Goal: Transaction & Acquisition: Purchase product/service

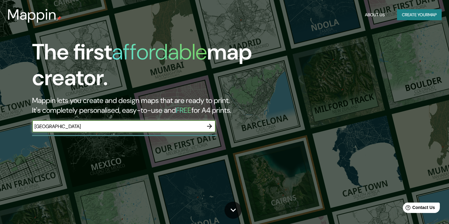
click at [41, 126] on input "[GEOGRAPHIC_DATA]" at bounding box center [117, 126] width 171 height 7
type input "[GEOGRAPHIC_DATA]"
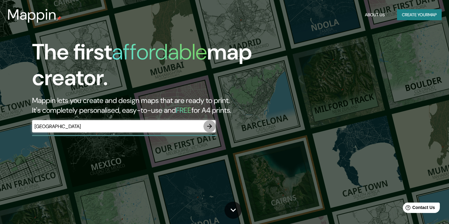
click at [204, 124] on button "button" at bounding box center [209, 126] width 12 height 12
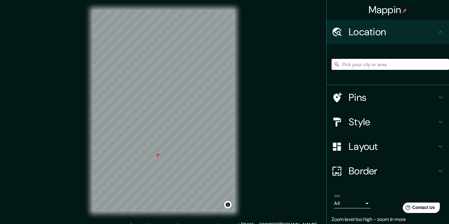
click at [383, 145] on h4 "Layout" at bounding box center [393, 146] width 88 height 12
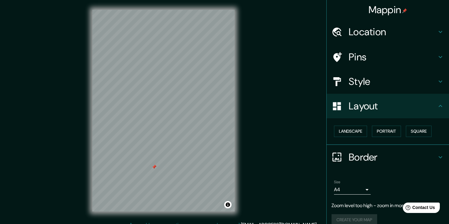
drag, startPoint x: 157, startPoint y: 154, endPoint x: 153, endPoint y: 166, distance: 12.5
click at [153, 166] on div at bounding box center [154, 166] width 5 height 5
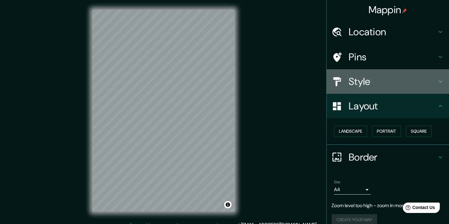
click at [415, 75] on div "Style" at bounding box center [388, 81] width 122 height 24
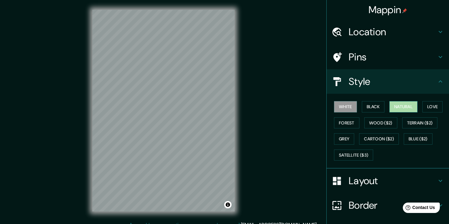
click at [389, 106] on button "Natural" at bounding box center [403, 106] width 28 height 11
click at [345, 124] on button "Forest" at bounding box center [346, 122] width 25 height 11
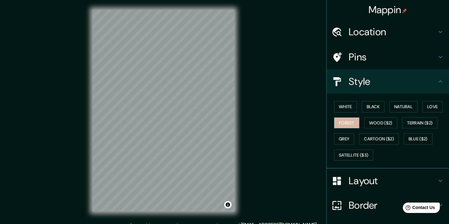
click at [345, 124] on button "Forest" at bounding box center [346, 122] width 25 height 11
click at [367, 123] on button "Wood ($2)" at bounding box center [380, 122] width 33 height 11
click at [404, 120] on button "Terrain ($2)" at bounding box center [419, 122] width 35 height 11
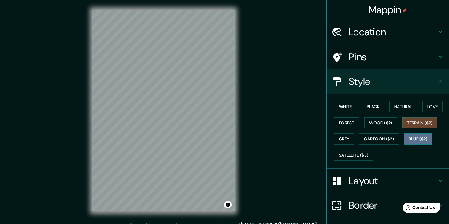
click at [406, 138] on button "Blue ($2)" at bounding box center [418, 138] width 29 height 11
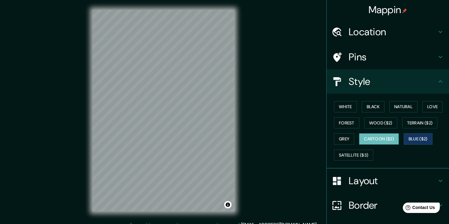
click at [380, 136] on button "Cartoon ($2)" at bounding box center [379, 138] width 40 height 11
click at [341, 135] on button "Grey" at bounding box center [344, 138] width 20 height 11
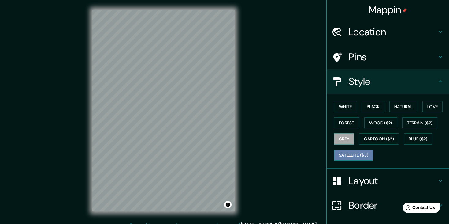
click at [343, 154] on button "Satellite ($3)" at bounding box center [353, 154] width 39 height 11
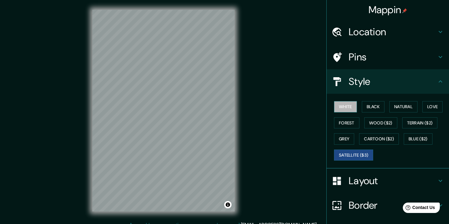
click at [348, 106] on button "White" at bounding box center [345, 106] width 23 height 11
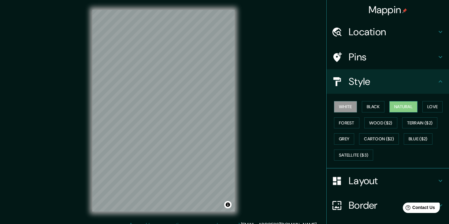
click at [403, 105] on button "Natural" at bounding box center [403, 106] width 28 height 11
click at [364, 201] on h4 "Border" at bounding box center [393, 205] width 88 height 12
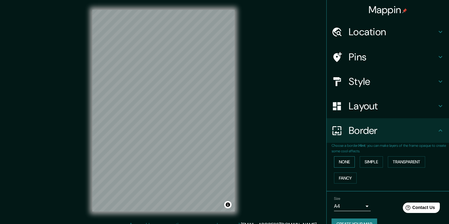
click at [343, 161] on button "None" at bounding box center [344, 161] width 21 height 11
click at [367, 162] on button "Simple" at bounding box center [371, 161] width 23 height 11
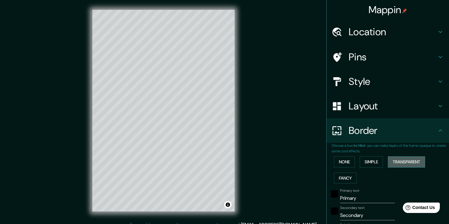
click at [391, 163] on button "Transparent" at bounding box center [406, 161] width 37 height 11
click at [345, 176] on button "Fancy" at bounding box center [345, 177] width 23 height 11
click at [341, 163] on button "None" at bounding box center [344, 161] width 21 height 11
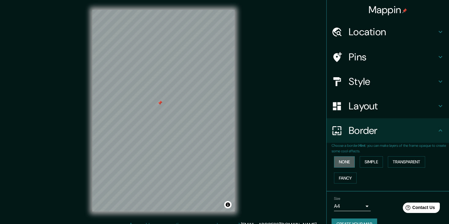
click at [341, 163] on button "None" at bounding box center [344, 161] width 21 height 11
click at [161, 103] on div at bounding box center [159, 102] width 5 height 5
click at [144, 10] on div at bounding box center [163, 10] width 142 height 0
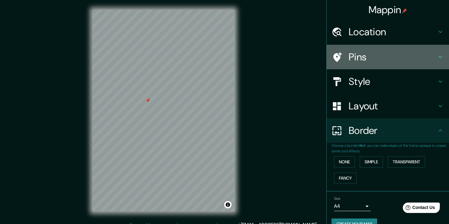
click at [373, 54] on h4 "Pins" at bounding box center [393, 57] width 88 height 12
click at [372, 54] on h4 "Pins" at bounding box center [393, 57] width 88 height 12
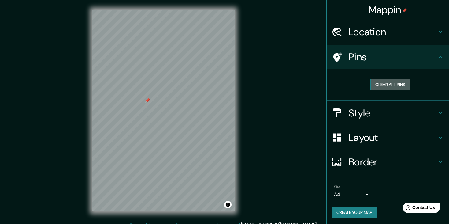
click at [386, 82] on button "Clear all pins" at bounding box center [390, 84] width 40 height 11
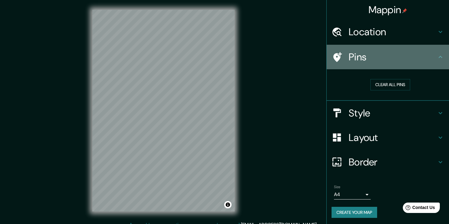
click at [381, 56] on h4 "Pins" at bounding box center [393, 57] width 88 height 12
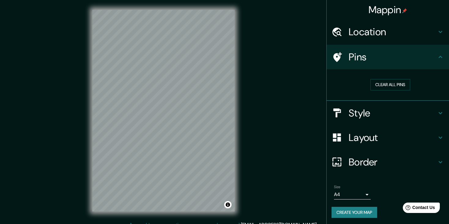
click at [439, 57] on icon at bounding box center [441, 57] width 4 height 2
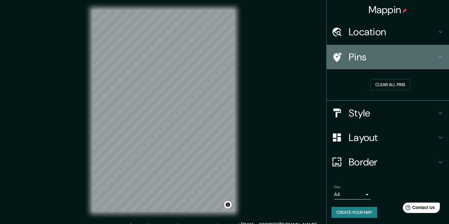
click at [437, 57] on icon at bounding box center [440, 56] width 7 height 7
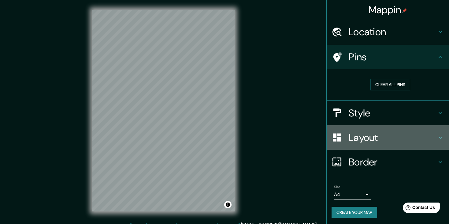
click at [407, 138] on h4 "Layout" at bounding box center [393, 137] width 88 height 12
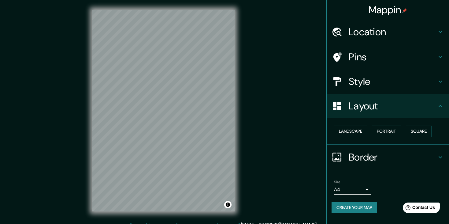
click at [383, 127] on button "Portrait" at bounding box center [386, 130] width 29 height 11
click at [413, 131] on button "Square" at bounding box center [419, 130] width 26 height 11
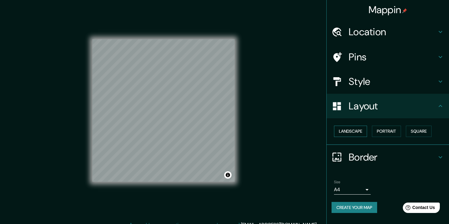
click at [362, 131] on button "Landscape" at bounding box center [350, 130] width 33 height 11
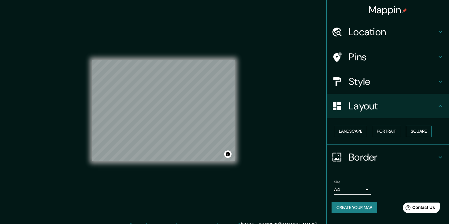
click at [419, 133] on button "Square" at bounding box center [419, 130] width 26 height 11
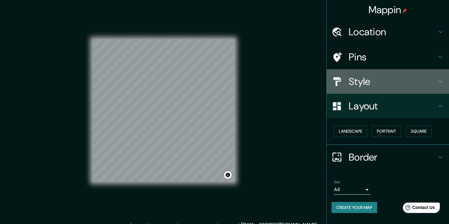
click at [371, 82] on h4 "Style" at bounding box center [393, 81] width 88 height 12
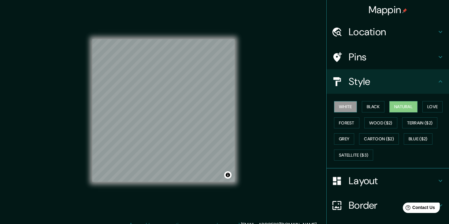
click at [339, 104] on button "White" at bounding box center [345, 106] width 23 height 11
click at [362, 109] on button "Black" at bounding box center [373, 106] width 23 height 11
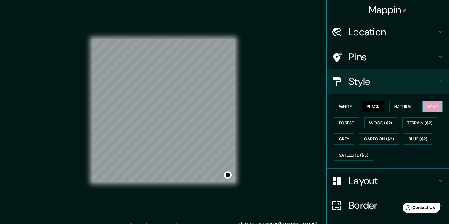
click at [431, 106] on button "Love" at bounding box center [432, 106] width 20 height 11
click at [338, 122] on button "Forest" at bounding box center [346, 122] width 25 height 11
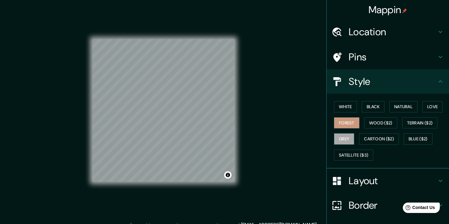
click at [345, 136] on button "Grey" at bounding box center [344, 138] width 20 height 11
click at [374, 108] on button "Black" at bounding box center [373, 106] width 23 height 11
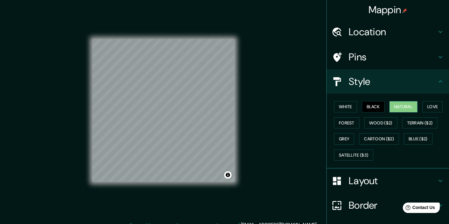
click at [396, 108] on button "Natural" at bounding box center [403, 106] width 28 height 11
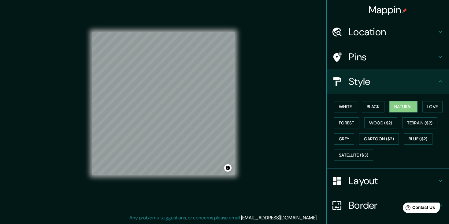
click at [359, 56] on h4 "Pins" at bounding box center [393, 57] width 88 height 12
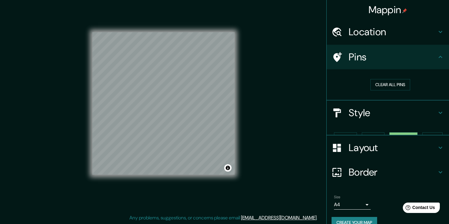
click at [359, 56] on h4 "Pins" at bounding box center [393, 57] width 88 height 12
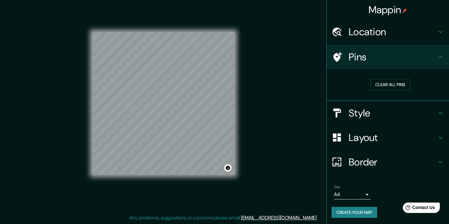
click at [404, 63] on div "Pins" at bounding box center [388, 57] width 122 height 24
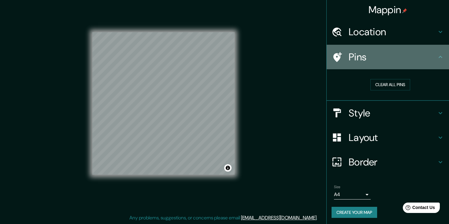
click at [404, 63] on div "Pins" at bounding box center [388, 57] width 122 height 24
